Goal: Use online tool/utility: Utilize a website feature to perform a specific function

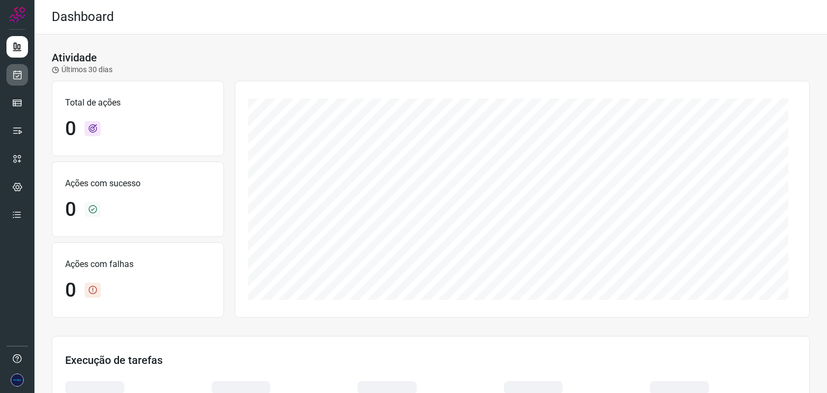
click at [10, 73] on link at bounding box center [17, 75] width 22 height 22
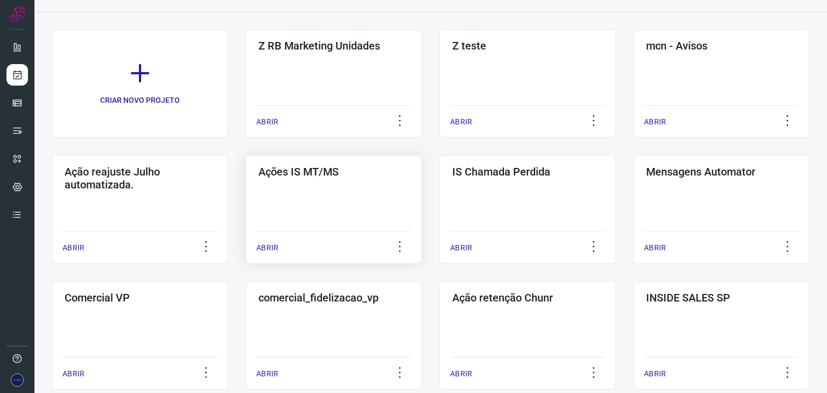
scroll to position [162, 0]
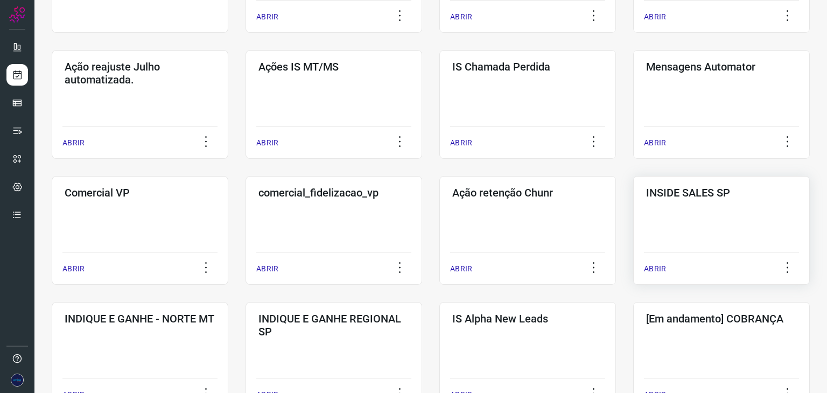
click at [649, 264] on p "ABRIR" at bounding box center [655, 268] width 22 height 11
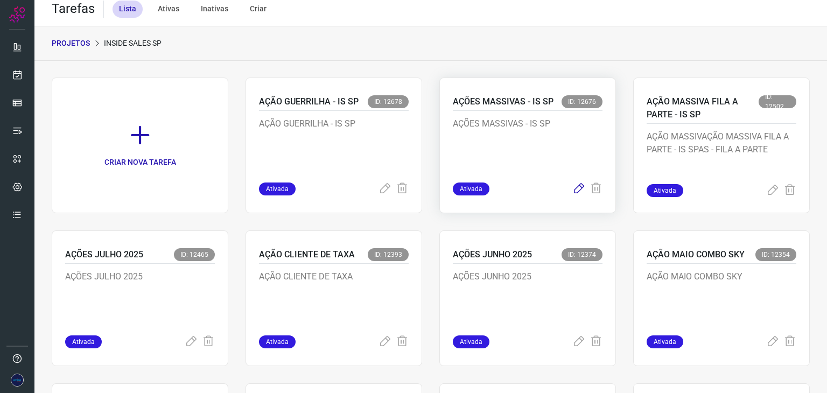
click at [572, 191] on icon at bounding box center [578, 189] width 13 height 13
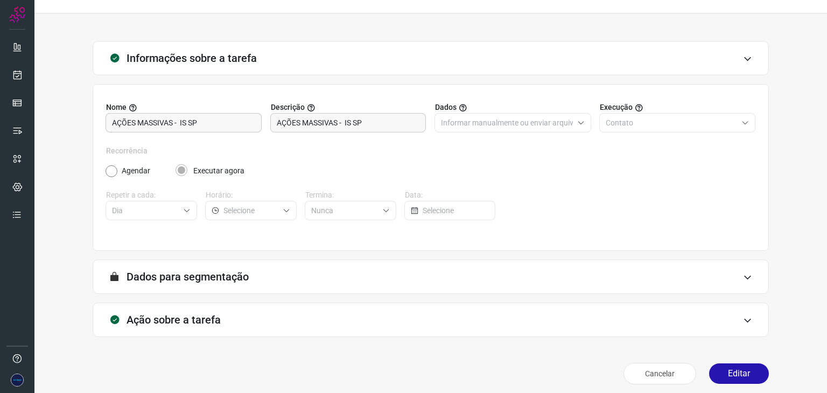
scroll to position [27, 0]
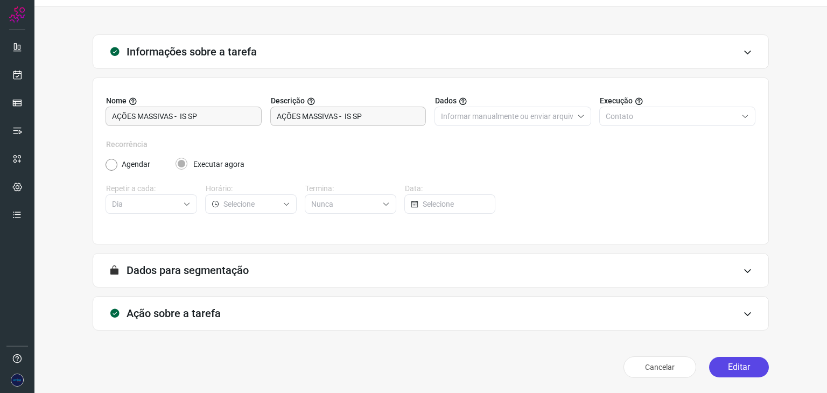
click at [746, 359] on button "Editar" at bounding box center [739, 367] width 60 height 20
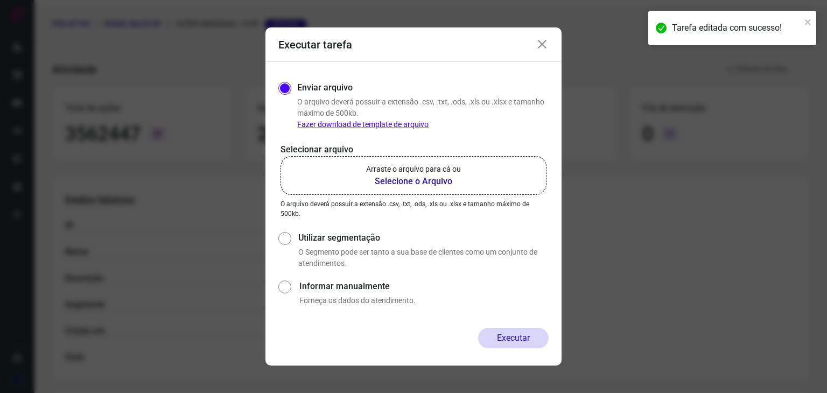
click at [425, 180] on b "Selecione o Arquivo" at bounding box center [413, 181] width 95 height 13
click at [0, 0] on input "Arraste o arquivo para cá ou Selecione o Arquivo" at bounding box center [0, 0] width 0 height 0
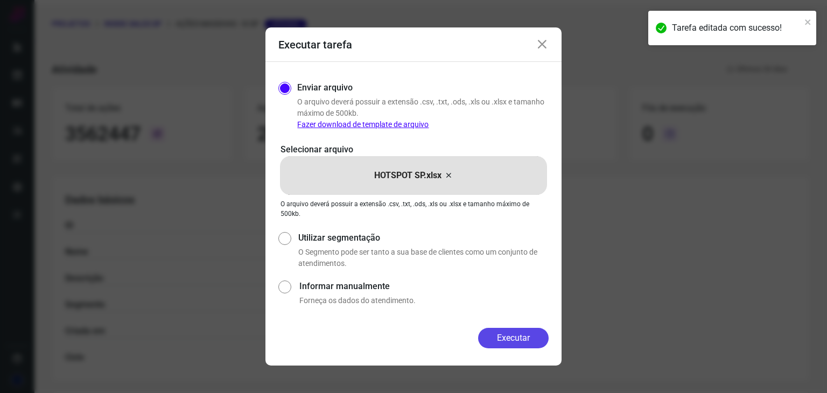
click at [521, 335] on button "Executar" at bounding box center [513, 338] width 71 height 20
